Goal: Check status: Check status

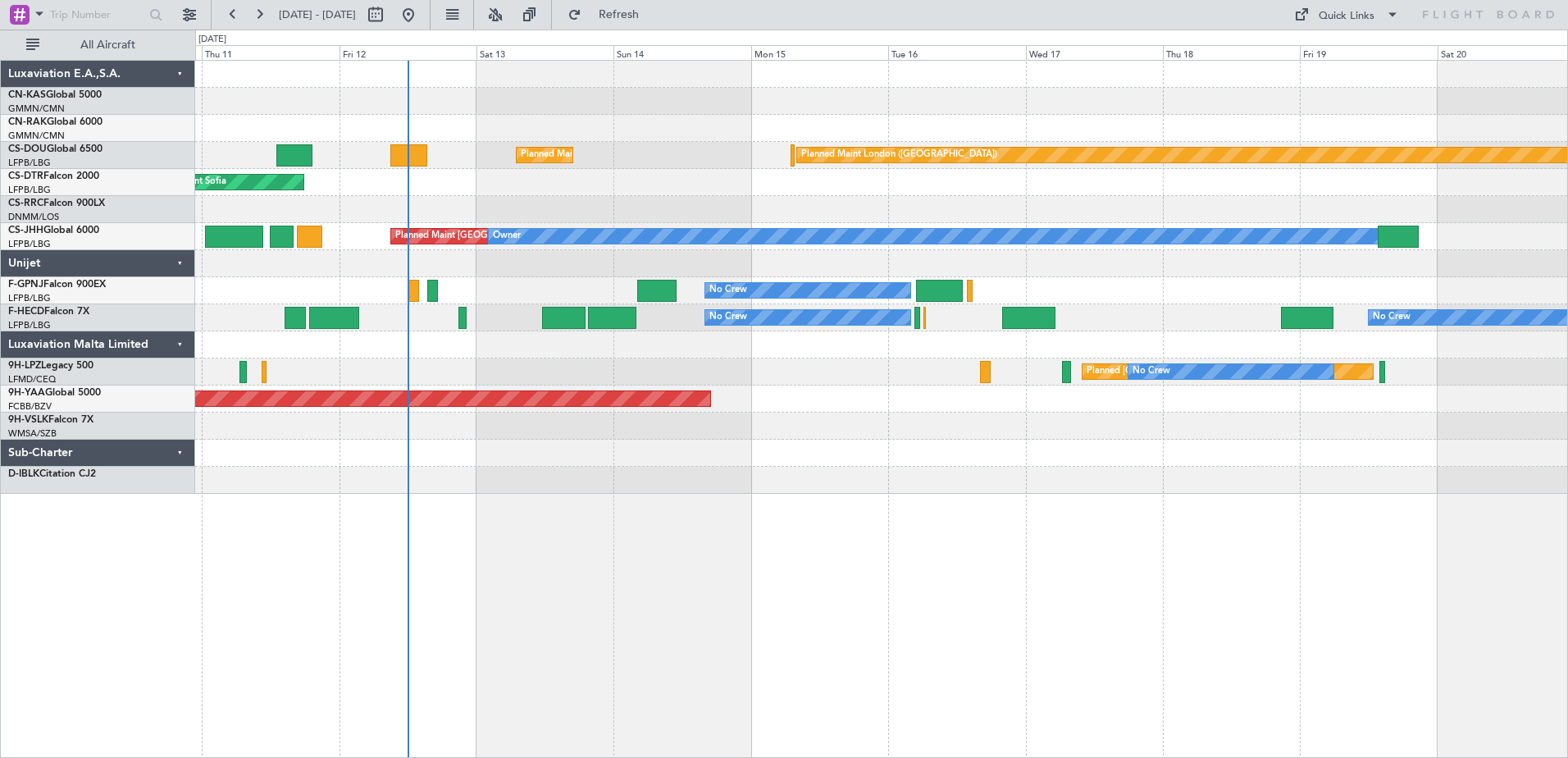
click at [733, 580] on div "Planned Maint [GEOGRAPHIC_DATA] ([GEOGRAPHIC_DATA]) Planned Maint [GEOGRAPHIC_D…" at bounding box center [882, 409] width 1373 height 699
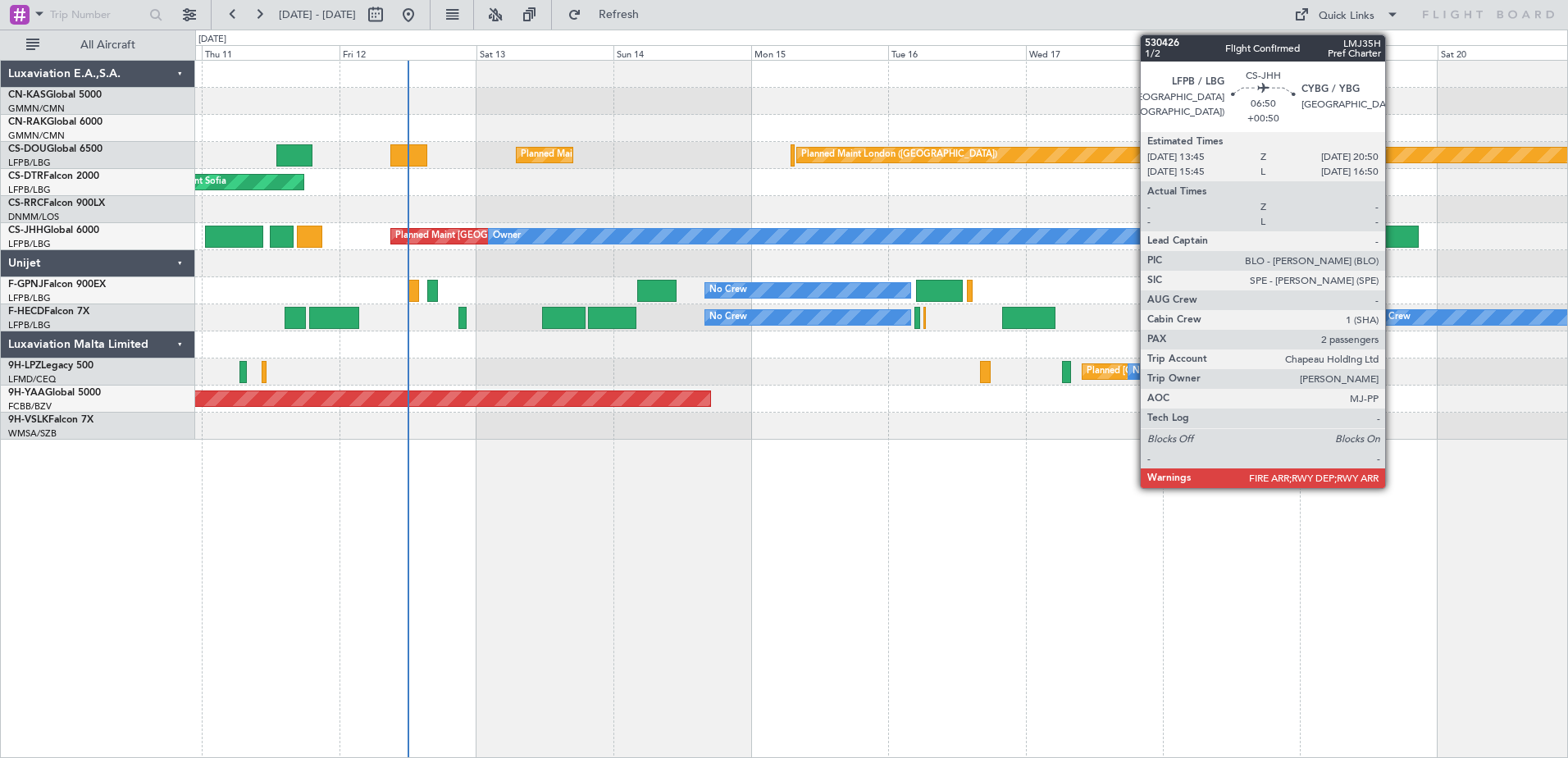
click at [1392, 236] on div at bounding box center [1398, 237] width 41 height 22
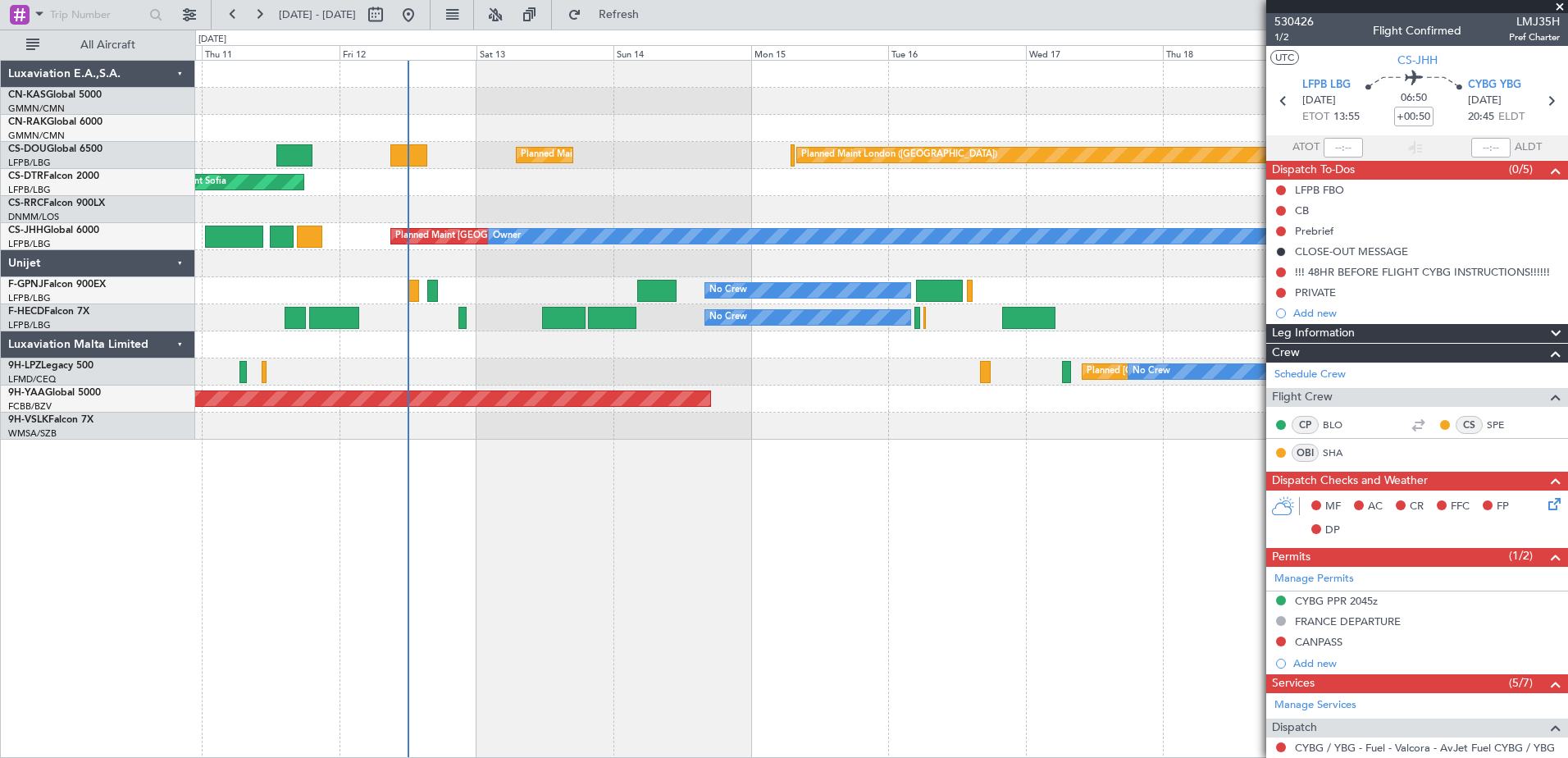
click at [1561, 7] on span at bounding box center [1559, 7] width 16 height 15
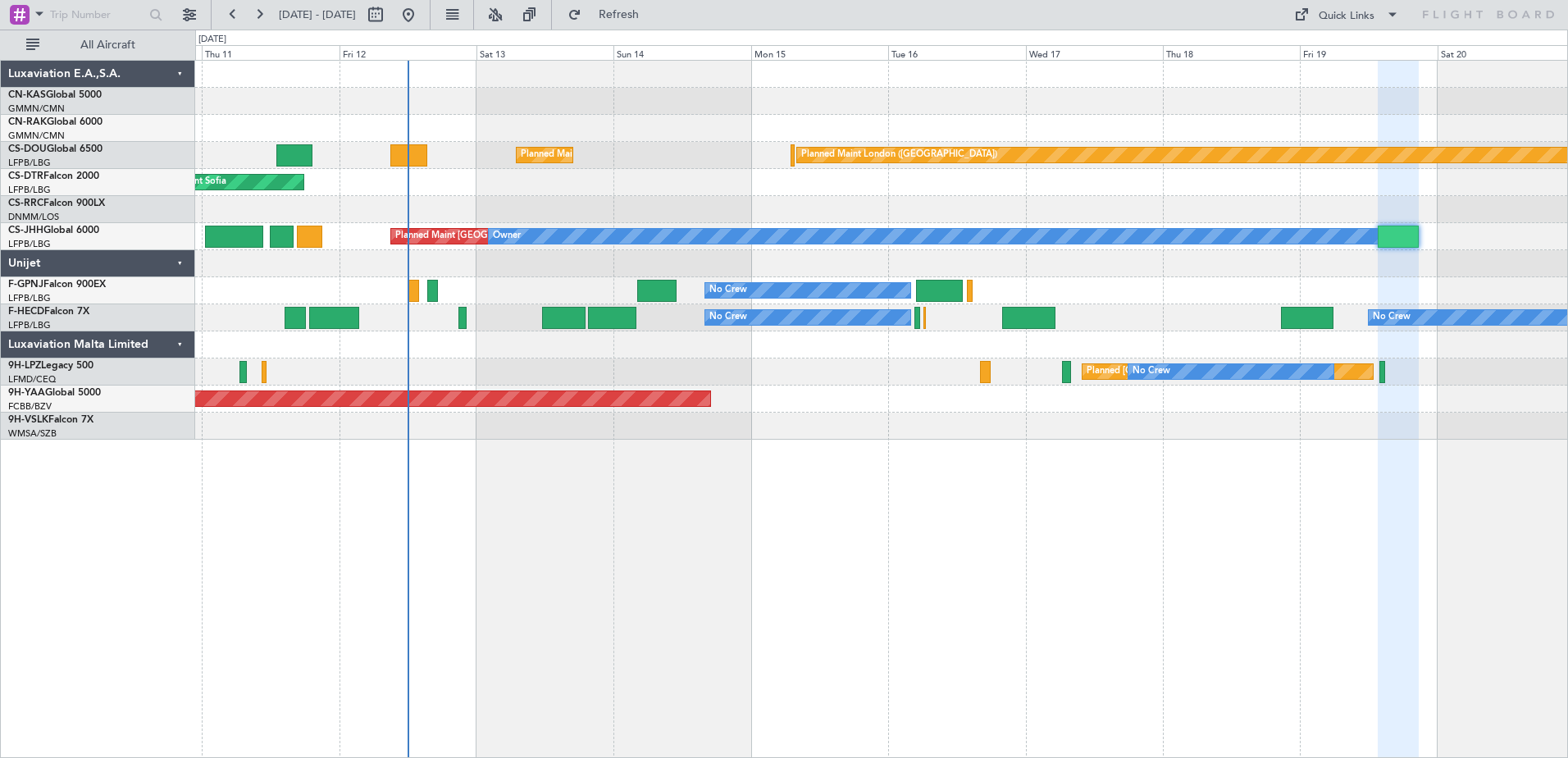
type input "0"
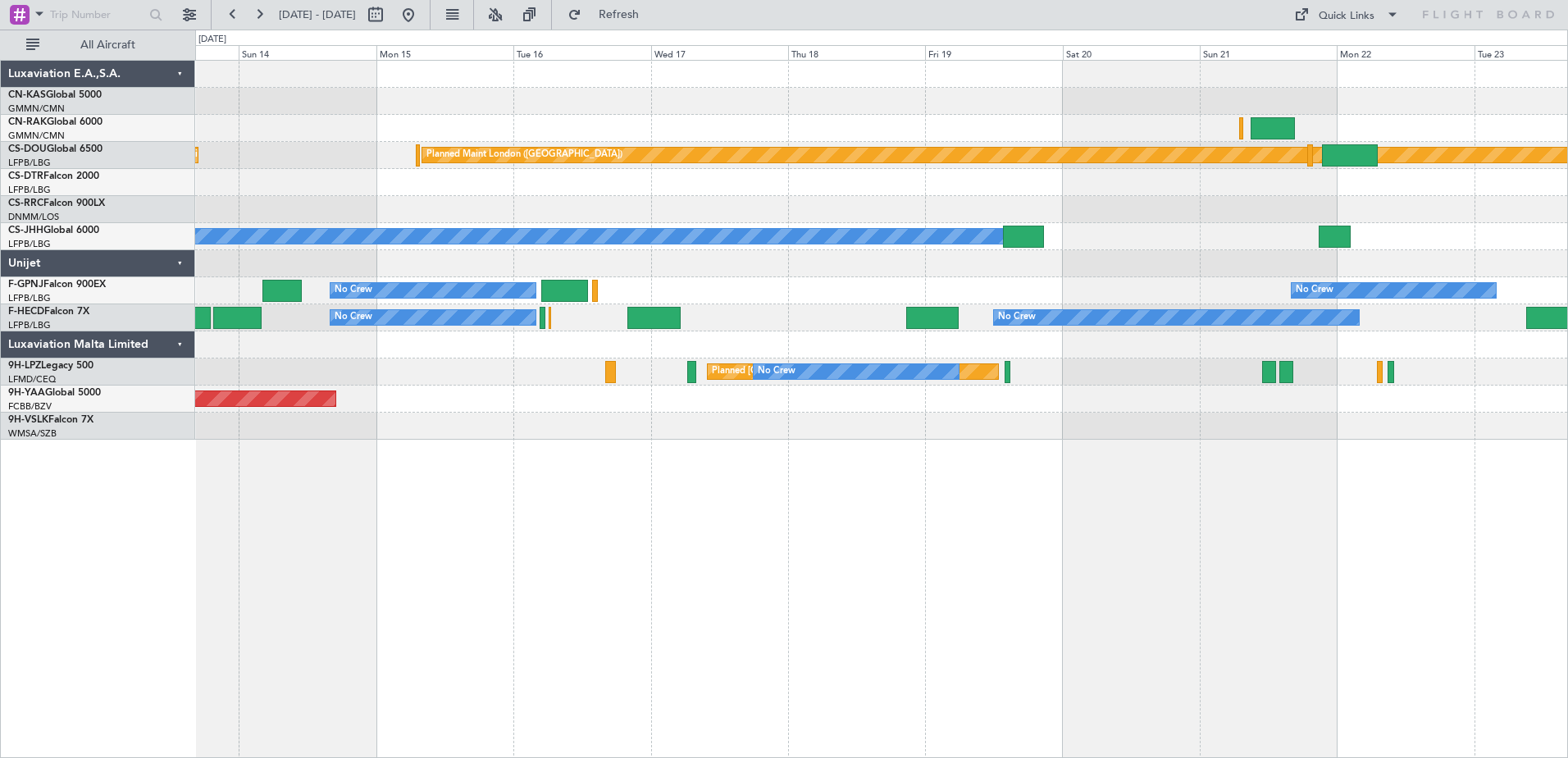
click at [1061, 556] on div "Planned Maint London ([GEOGRAPHIC_DATA]) Planned Maint [GEOGRAPHIC_DATA] ([GEOG…" at bounding box center [882, 409] width 1373 height 699
